Goal: Use online tool/utility: Utilize a website feature to perform a specific function

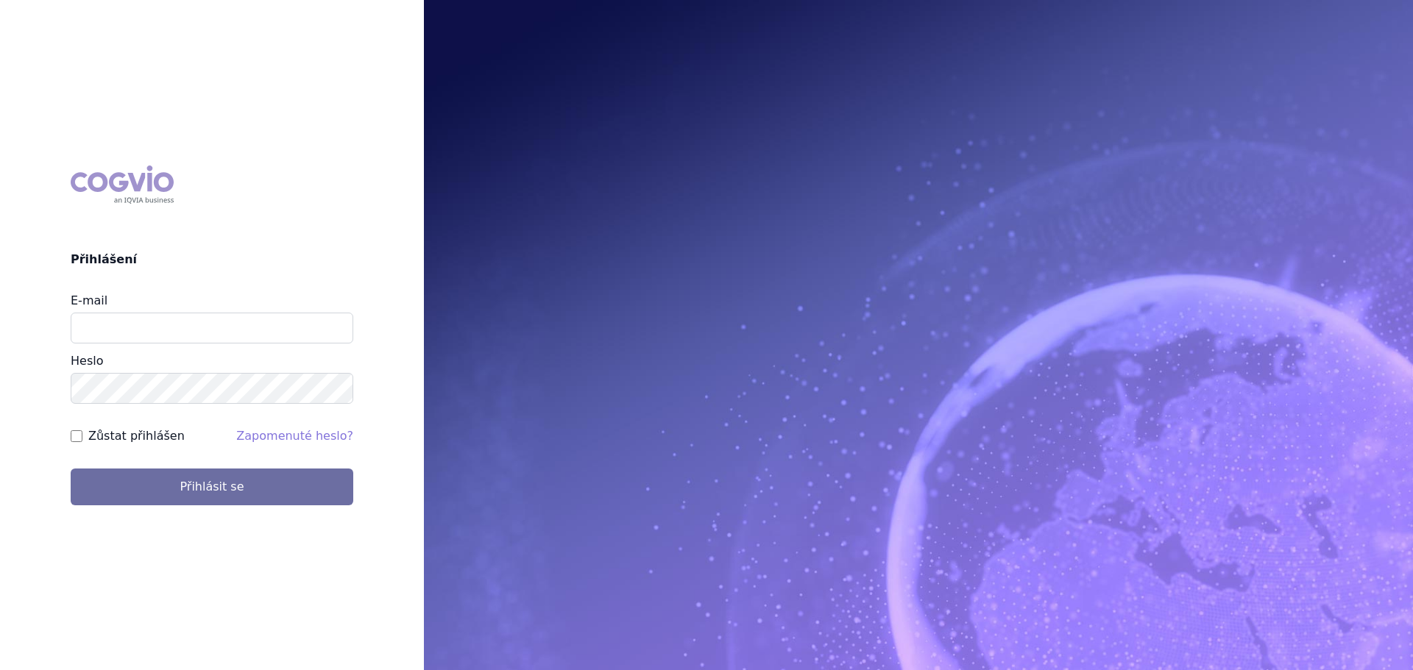
click at [116, 337] on input "E-mail" at bounding box center [212, 328] width 283 height 31
type input "jan.nedved@viatris.com"
click at [71, 469] on button "Přihlásit se" at bounding box center [212, 487] width 283 height 37
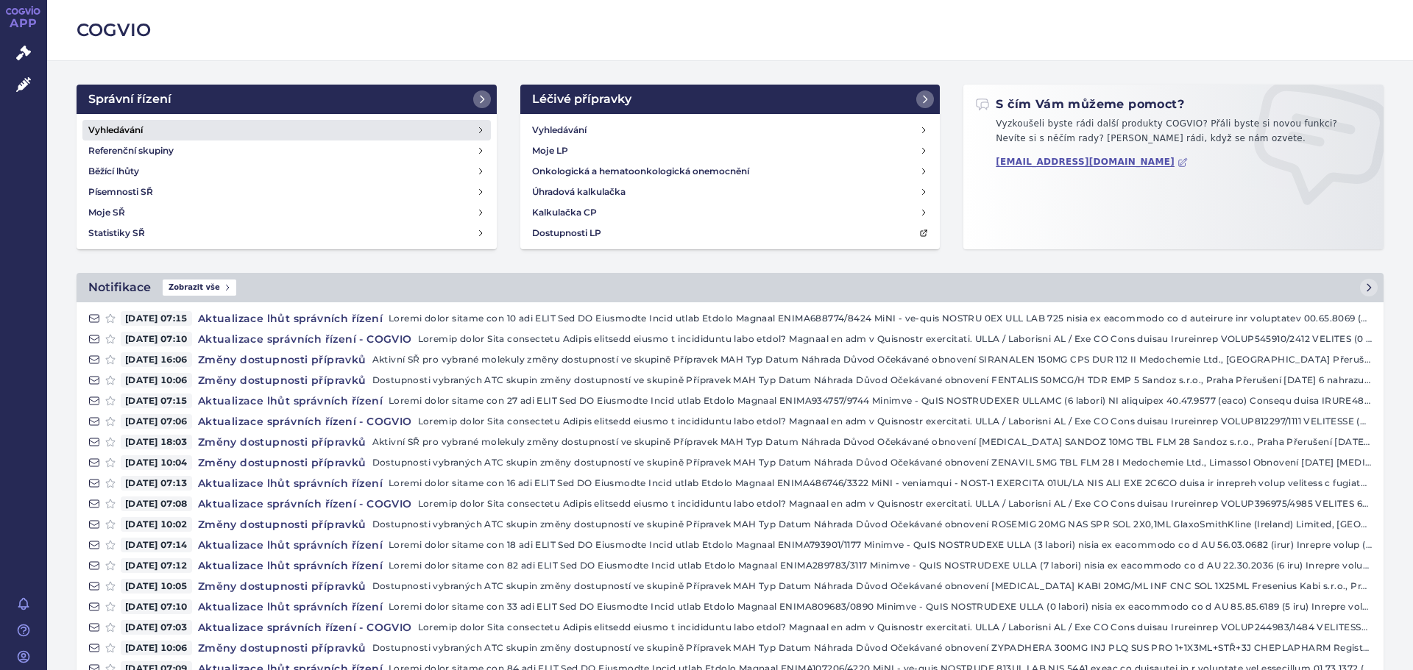
click at [112, 129] on h4 "Vyhledávání" at bounding box center [115, 130] width 54 height 15
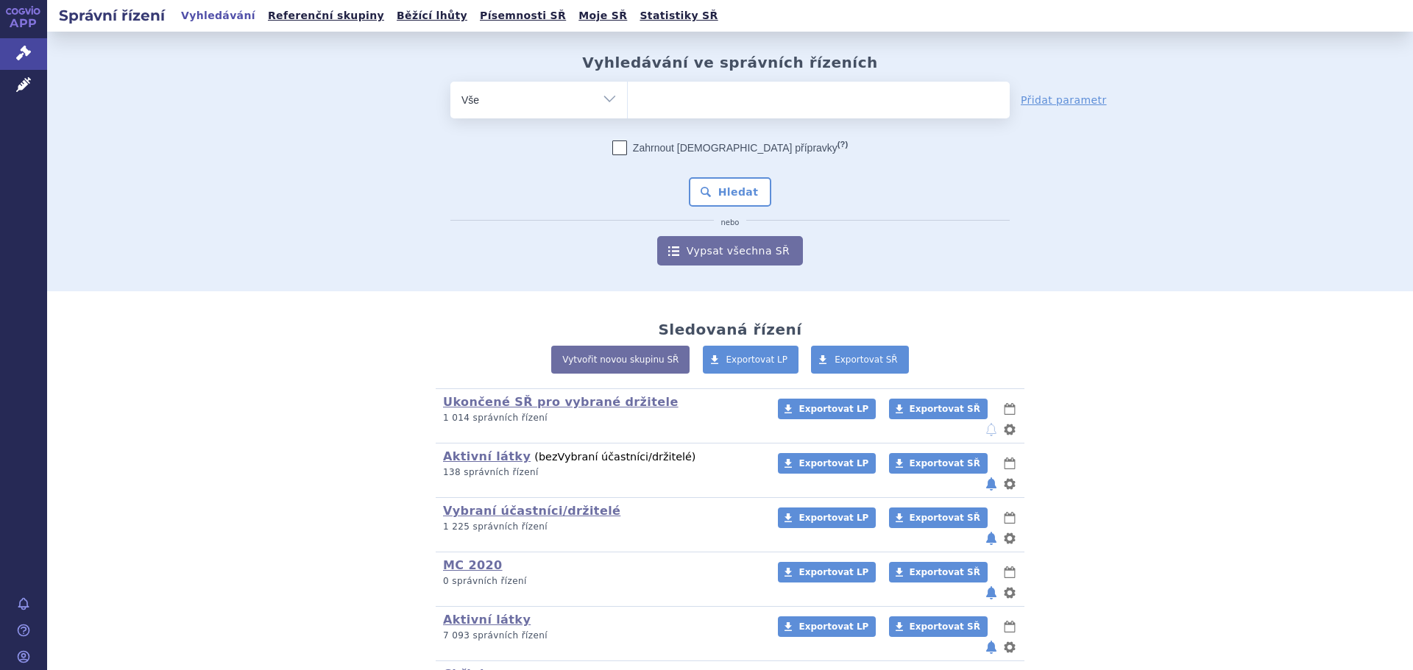
click at [694, 111] on ul at bounding box center [819, 97] width 382 height 31
click at [628, 111] on select at bounding box center [627, 99] width 1 height 37
type input "02"
type input "026"
type input "0268"
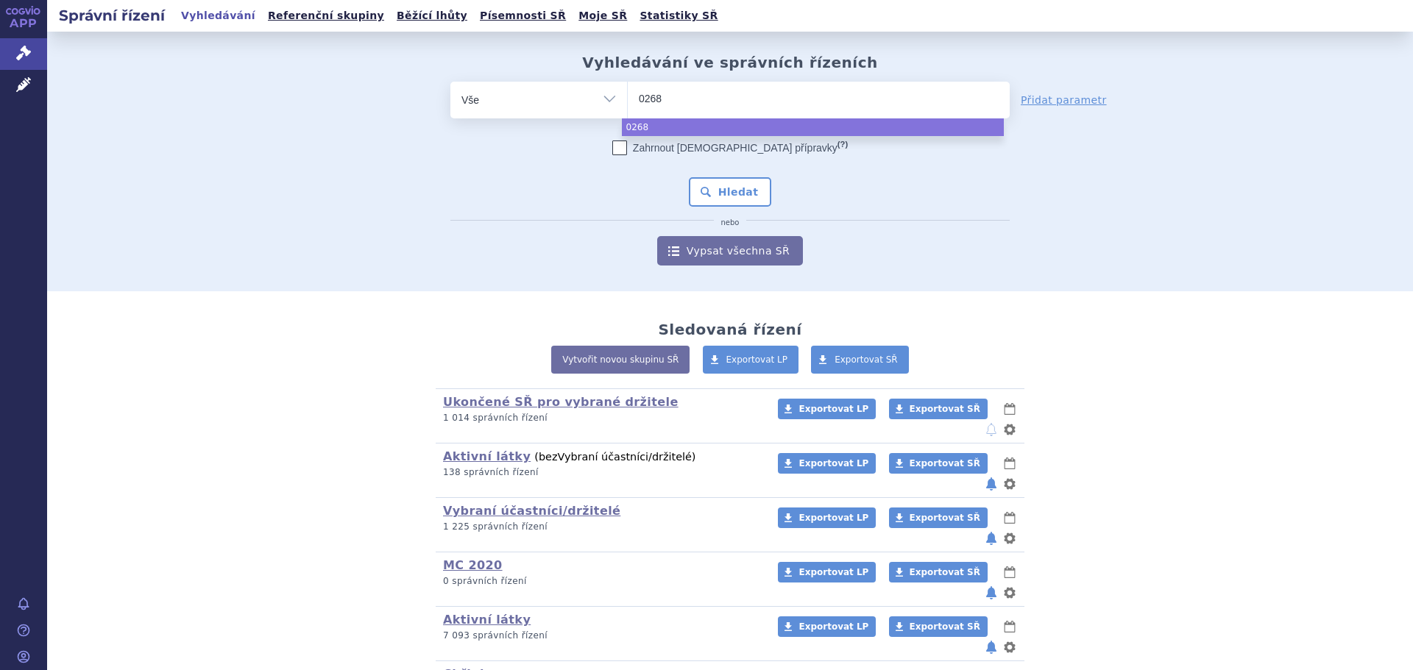
type input "02682"
type input "026823"
type input "0268234"
select select "0268234"
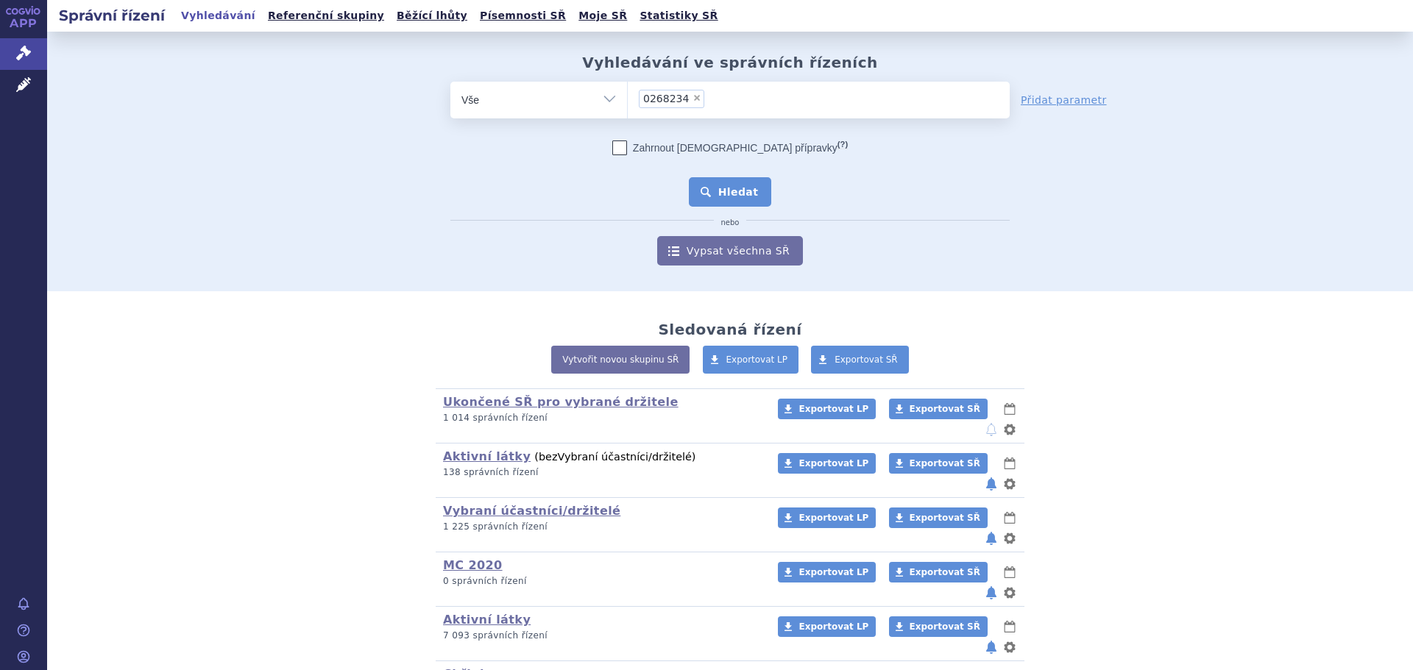
click at [737, 198] on button "Hledat" at bounding box center [730, 191] width 83 height 29
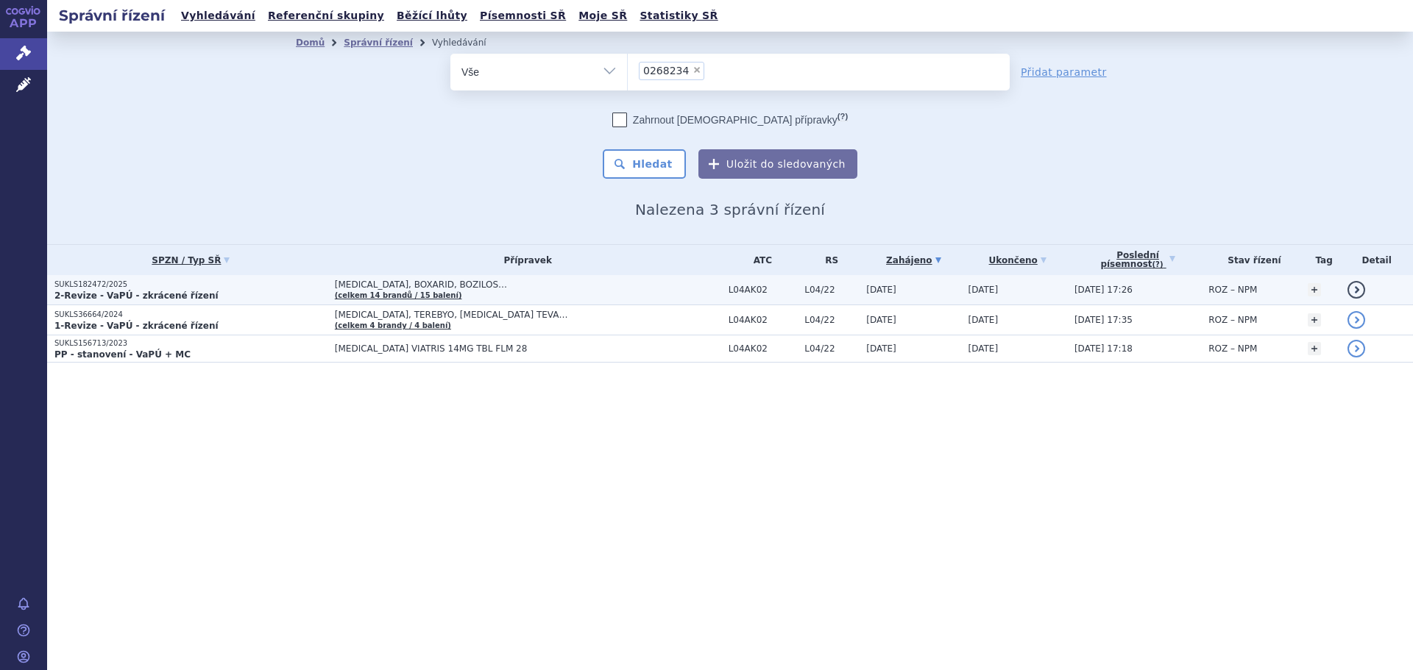
click at [501, 288] on span "AUBAGIO, BOXARID, BOZILOS…" at bounding box center [519, 285] width 368 height 10
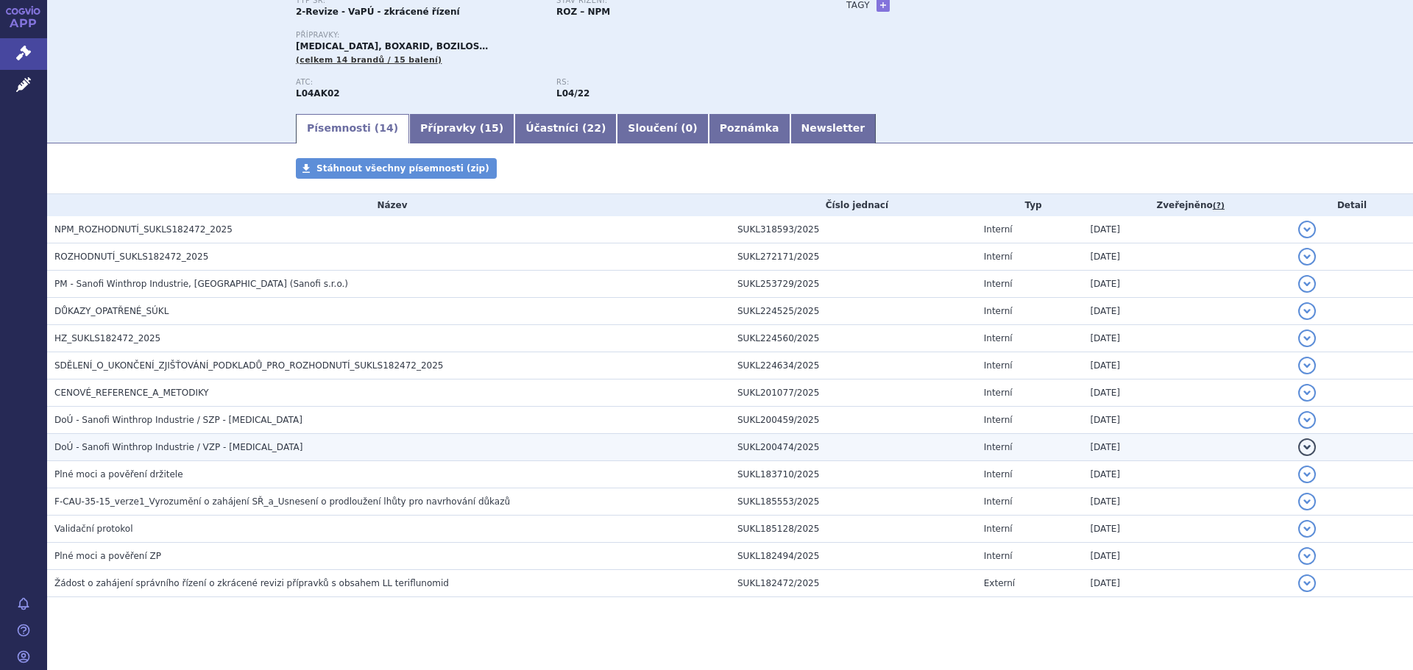
scroll to position [152, 0]
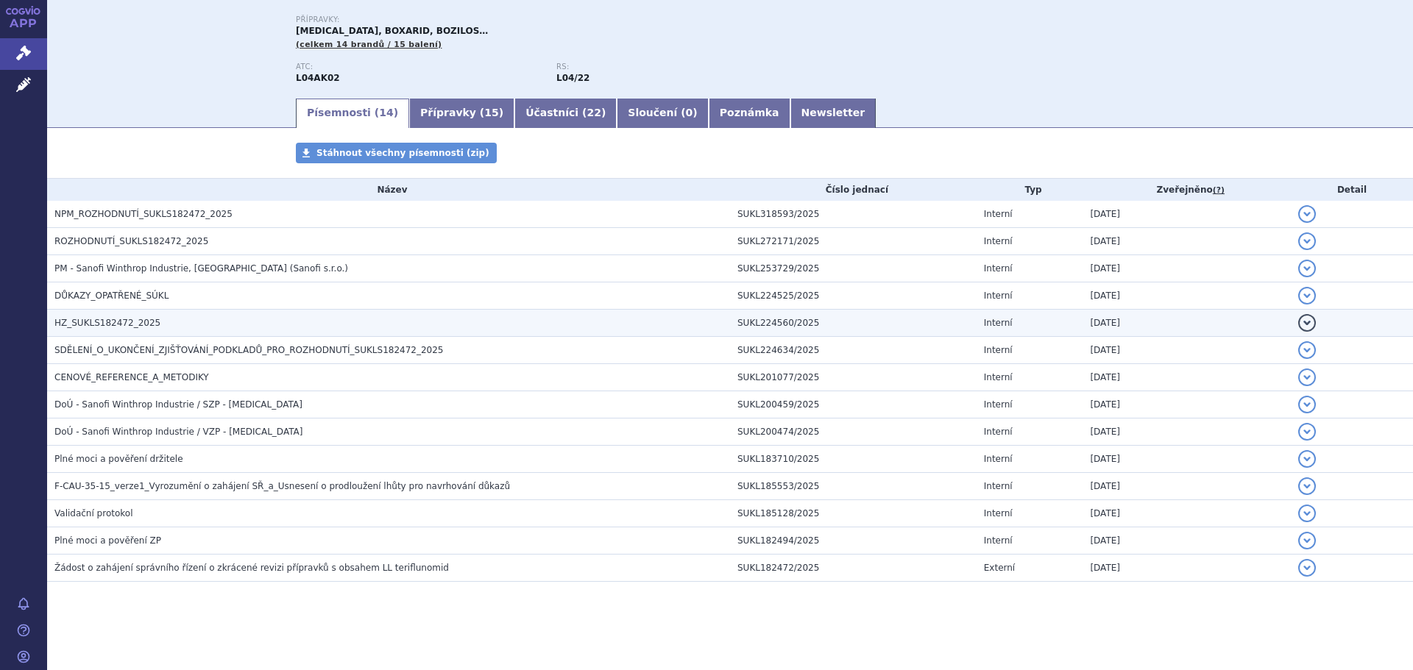
click at [116, 315] on td "HZ_SUKLS182472_2025" at bounding box center [388, 323] width 683 height 27
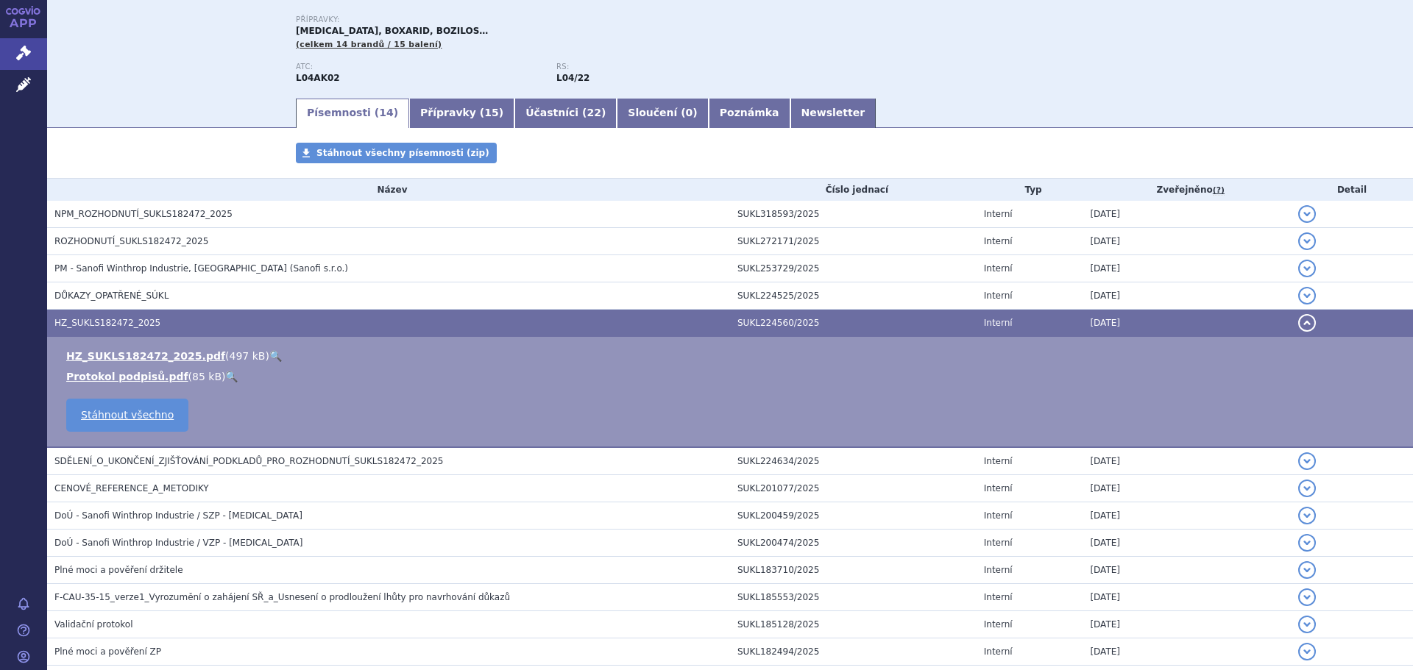
click at [269, 352] on link "🔍" at bounding box center [275, 356] width 13 height 12
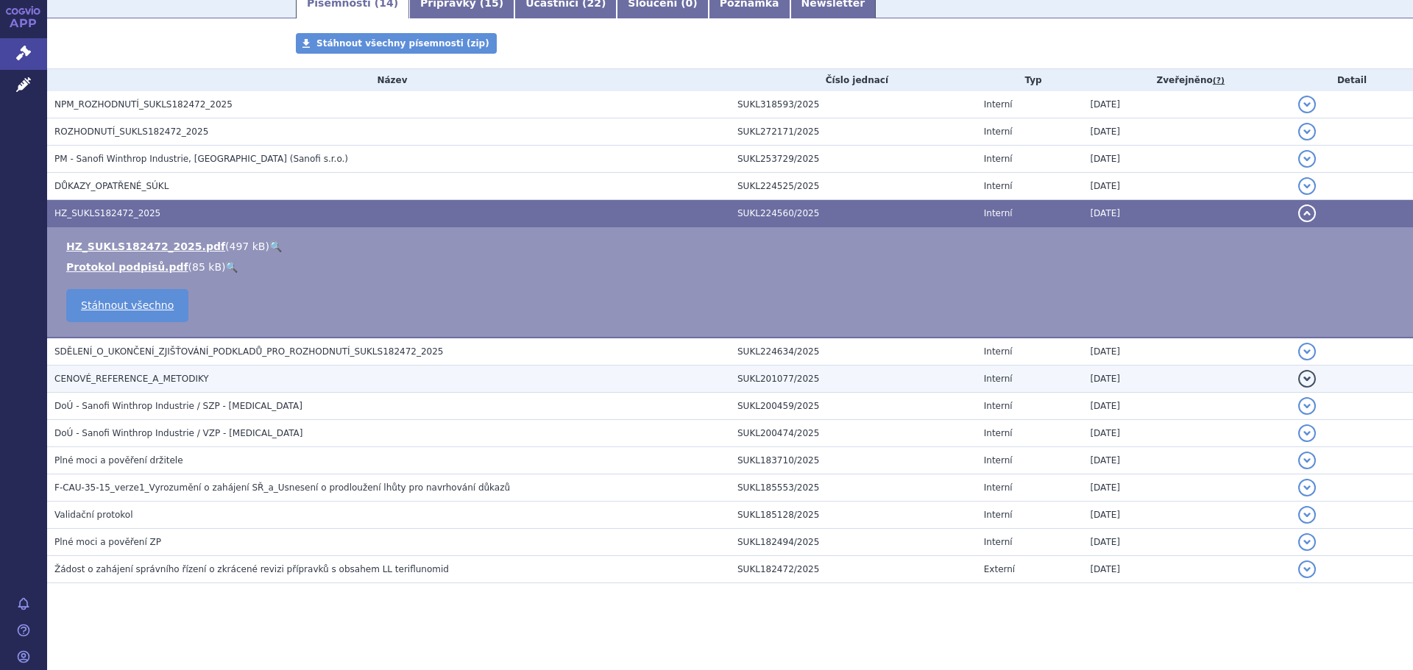
scroll to position [263, 0]
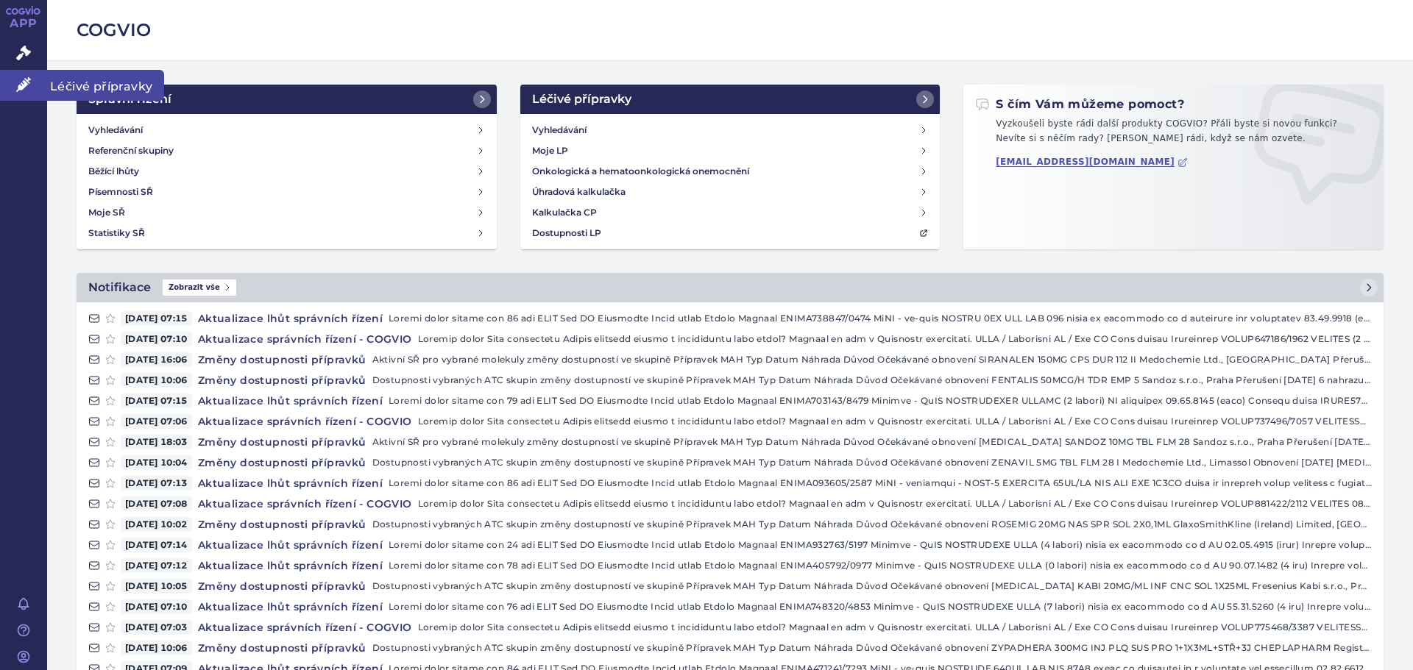
click at [112, 82] on span "Léčivé přípravky" at bounding box center [105, 85] width 117 height 31
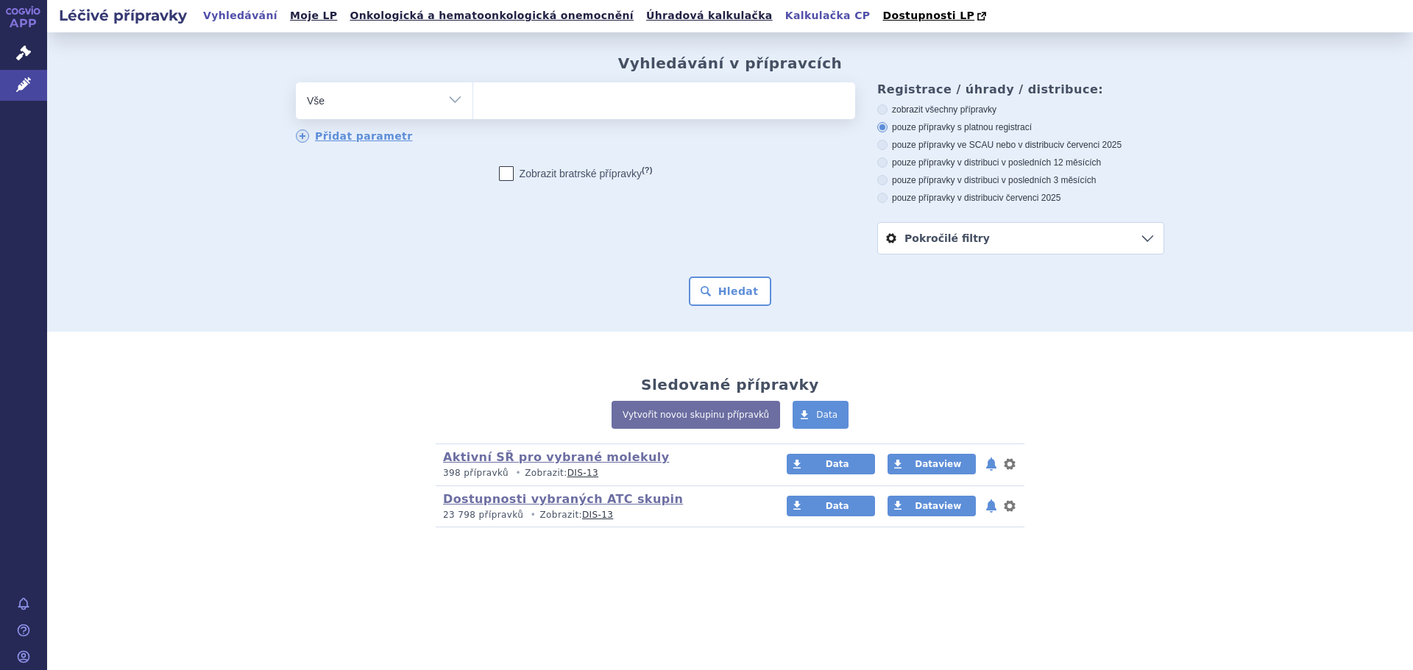
click at [781, 15] on link "Kalkulačka CP" at bounding box center [828, 16] width 94 height 20
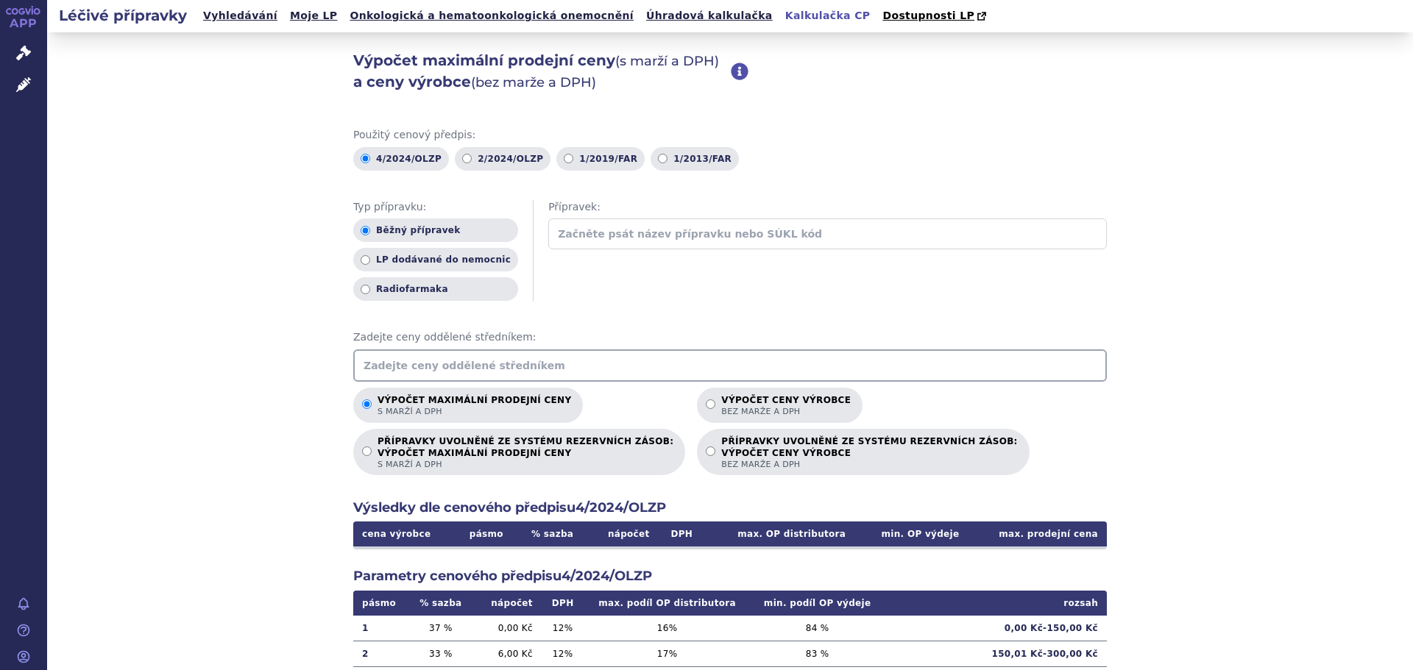
click at [411, 366] on input "text" at bounding box center [730, 366] width 754 height 32
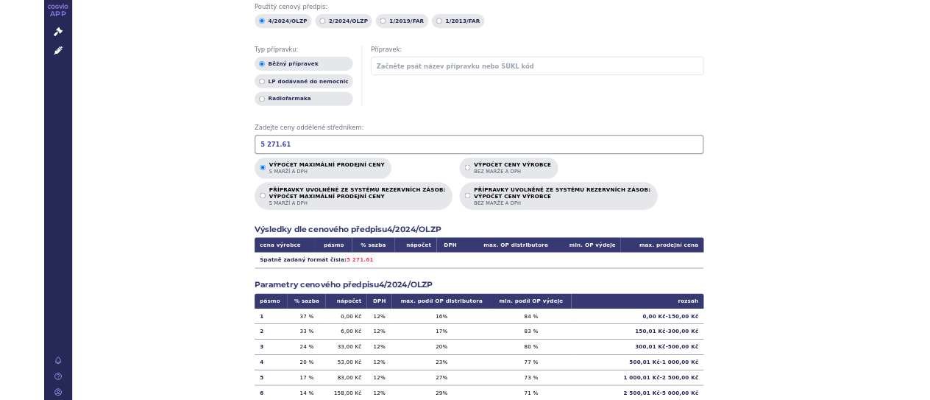
scroll to position [147, 0]
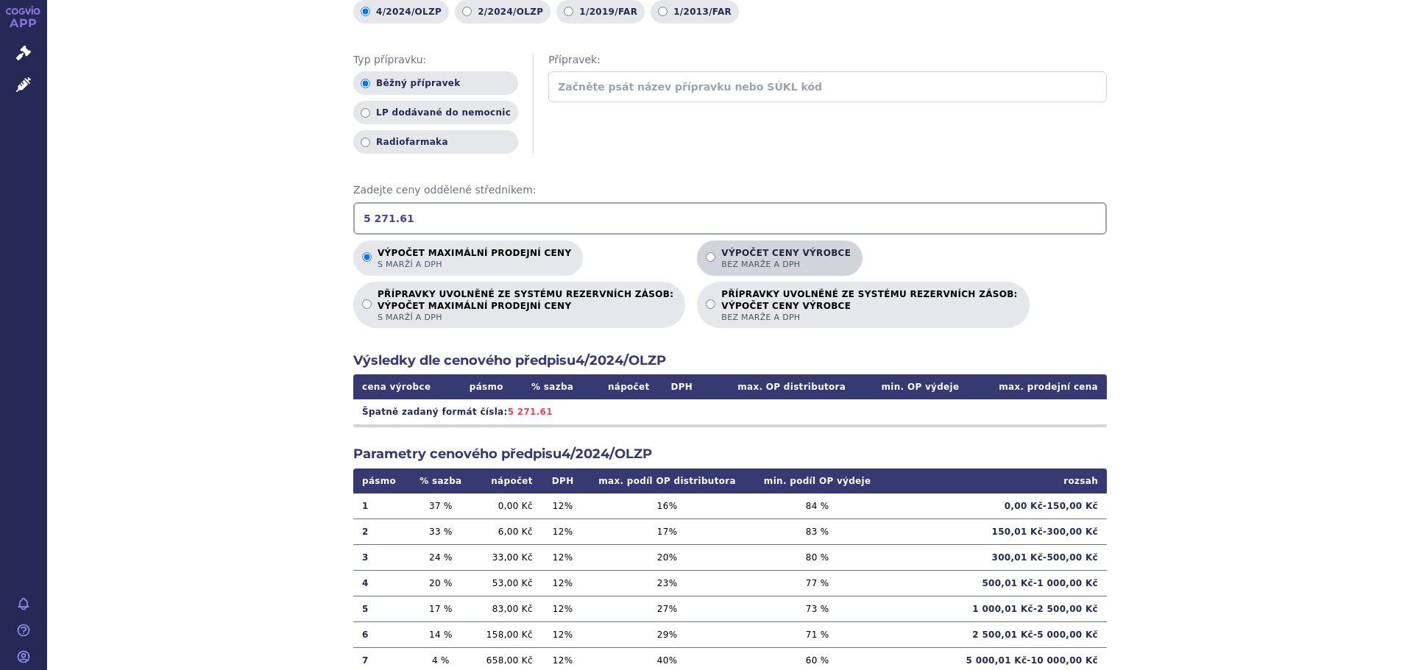
type input "5 271.61"
click at [721, 252] on p "Výpočet ceny výrobce bez marže a DPH" at bounding box center [786, 259] width 130 height 22
click at [715, 252] on input "Výpočet ceny výrobce bez marže a DPH" at bounding box center [711, 257] width 10 height 10
radio input "true"
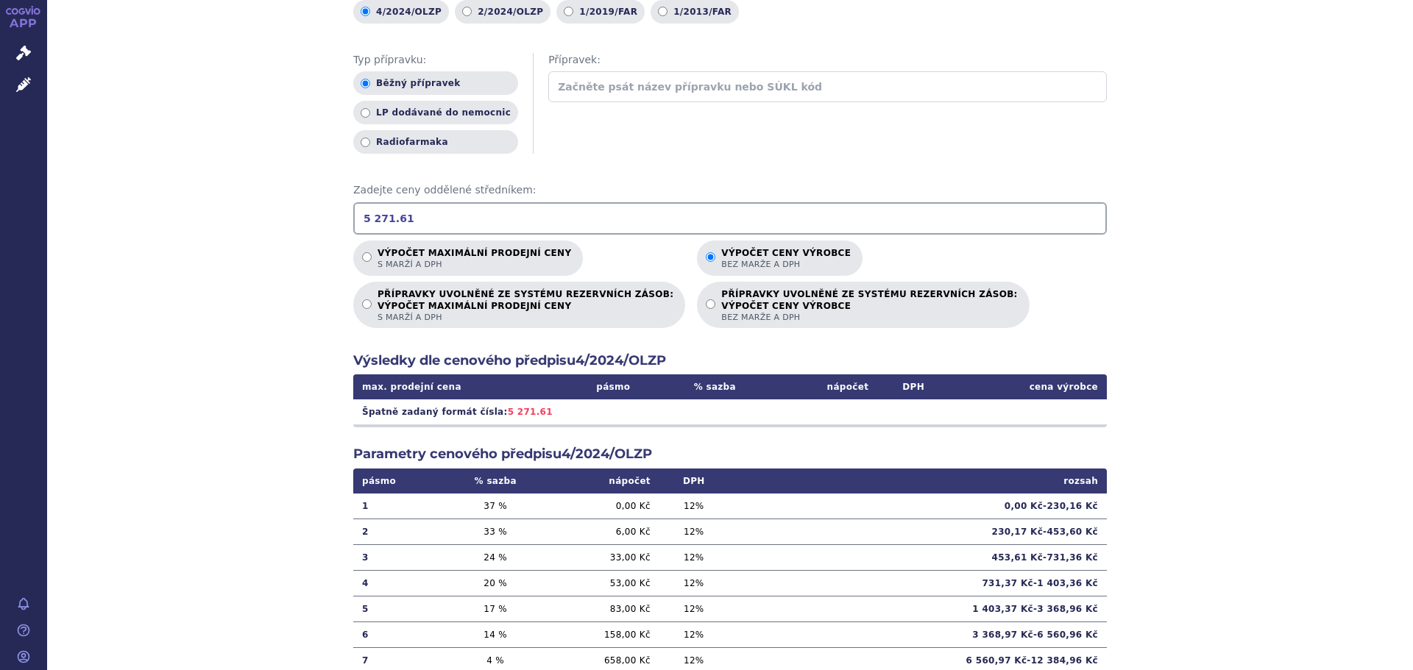
click at [386, 218] on input "5 271.61" at bounding box center [730, 218] width 754 height 32
drag, startPoint x: 421, startPoint y: 221, endPoint x: 369, endPoint y: 199, distance: 56.4
click at [419, 222] on input "5 271.61" at bounding box center [730, 218] width 754 height 32
click at [368, 219] on input "5 271.61" at bounding box center [730, 218] width 754 height 32
click at [1145, 255] on div "Výpočet maximální prodejní ceny (s marží a DPH) a ceny výrobce (bez marže a DPH…" at bounding box center [730, 314] width 1366 height 859
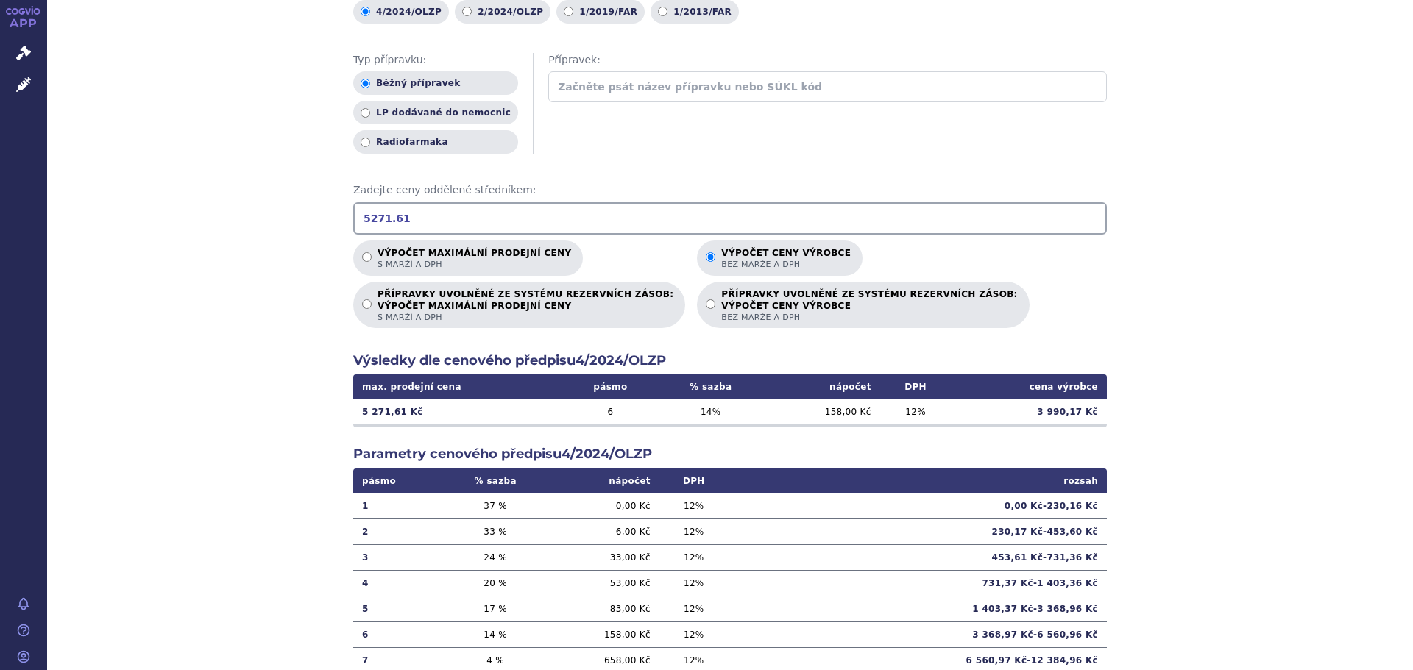
drag, startPoint x: 442, startPoint y: 221, endPoint x: 325, endPoint y: 224, distance: 117.8
click at [325, 224] on div "Výpočet maximální prodejní ceny (s marží a DPH) a ceny výrobce (bez marže a DPH…" at bounding box center [730, 314] width 1366 height 859
click at [1248, 290] on div "Výpočet maximální prodejní ceny (s marží a DPH) a ceny výrobce (bez marže a DPH…" at bounding box center [730, 314] width 1366 height 859
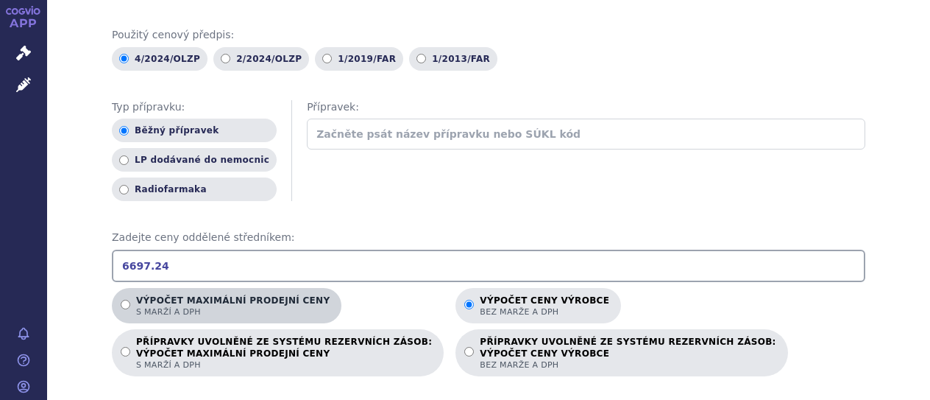
scroll to position [147, 0]
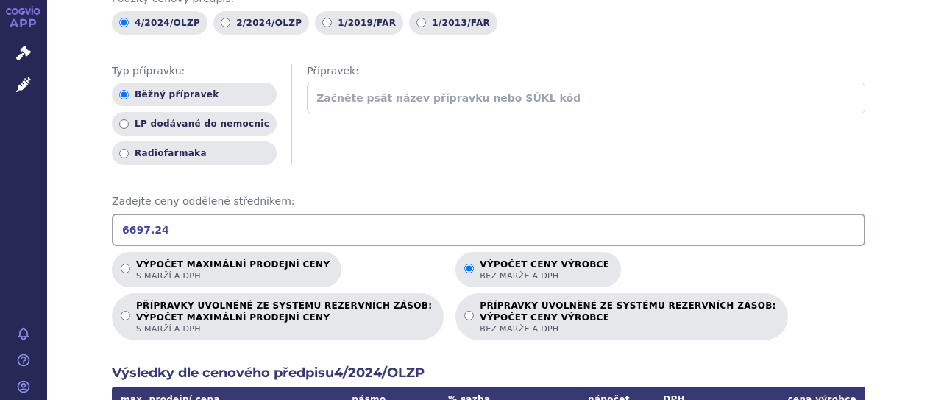
drag, startPoint x: 241, startPoint y: 206, endPoint x: -16, endPoint y: 226, distance: 257.6
click at [0, 226] on html "APP Správní řízení Léčivé přípravky Notifikace [GEOGRAPHIC_DATA] [PERSON_NAME] …" at bounding box center [465, 200] width 930 height 400
type input "3277.1"
click at [505, 141] on div "Typ přípravku: Běžný přípravek LP dodávané do nemocnic Radiofarmaka Přípravek:" at bounding box center [489, 115] width 754 height 102
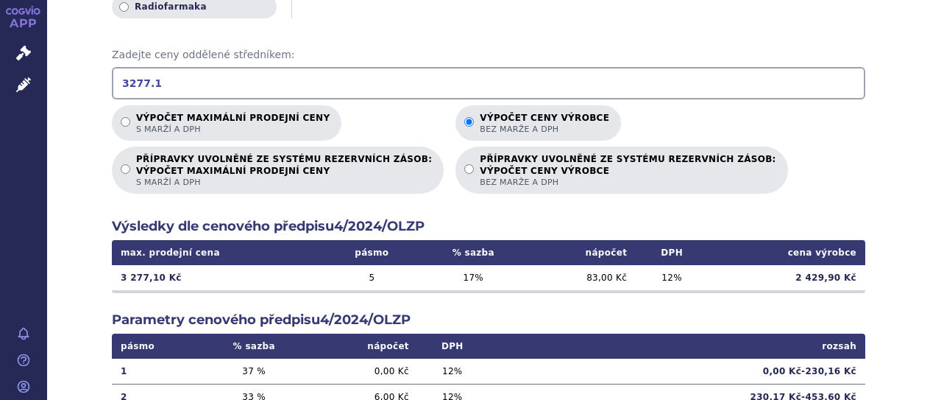
scroll to position [294, 0]
